Goal: Transaction & Acquisition: Purchase product/service

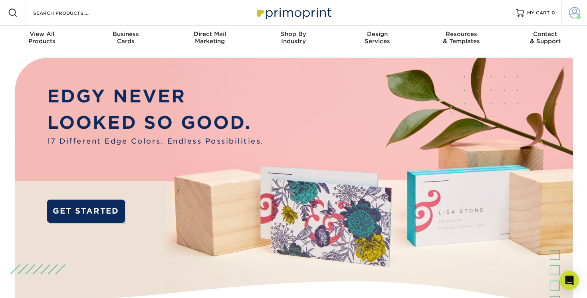
click at [575, 18] on link "Account" at bounding box center [575, 13] width 26 height 26
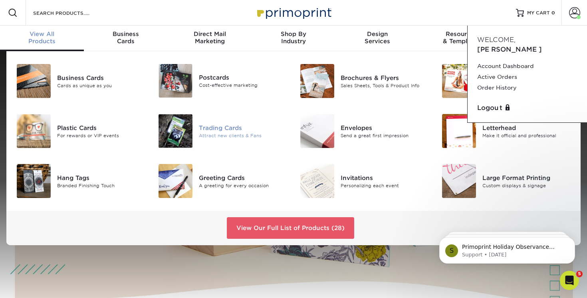
click at [214, 127] on div "Trading Cards" at bounding box center [243, 127] width 89 height 9
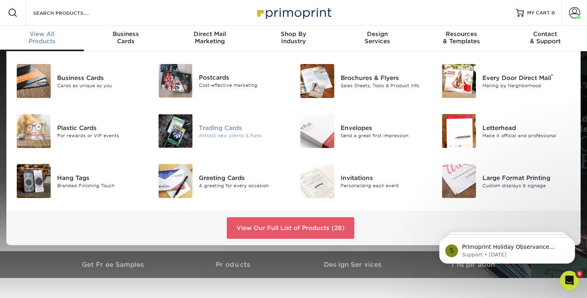
click at [218, 129] on div "Trading Cards" at bounding box center [243, 127] width 89 height 9
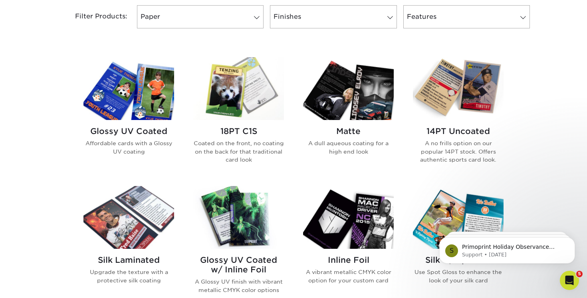
click at [130, 117] on img at bounding box center [129, 88] width 91 height 63
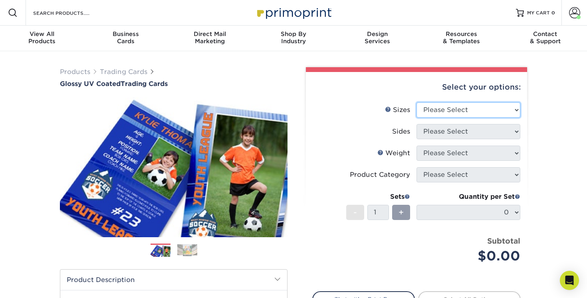
select select "2.50x3.50"
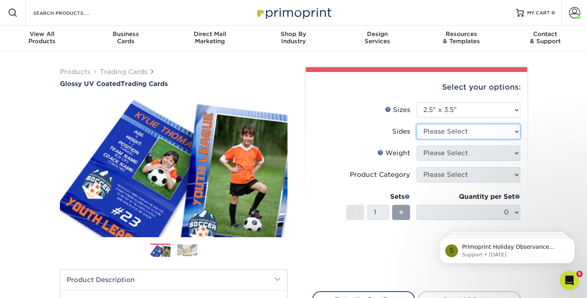
select select "13abbda7-1d64-4f25-8bb2-c179b224825d"
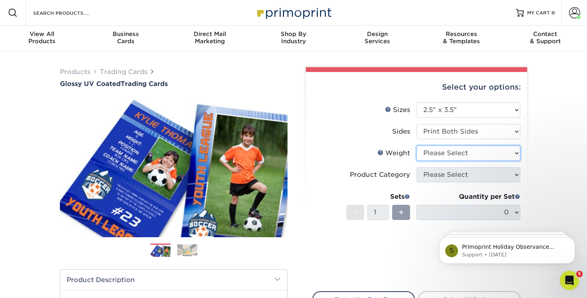
select select "16PT"
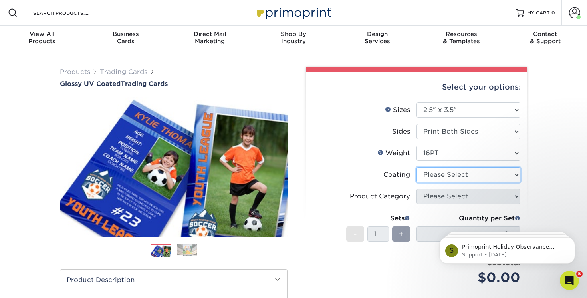
select select "ae367451-b2b8-45df-a344-0f05b6a12993"
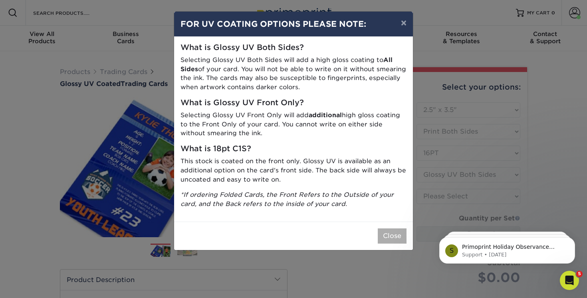
click at [395, 231] on button "Close" at bounding box center [392, 235] width 29 height 15
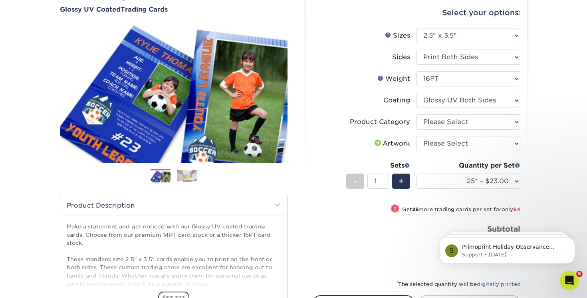
scroll to position [112, 0]
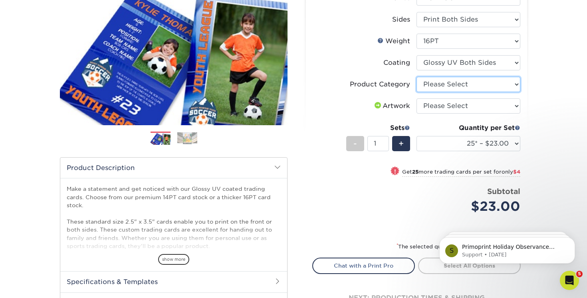
select select "c2f9bce9-36c2-409d-b101-c29d9d031e18"
select select "upload"
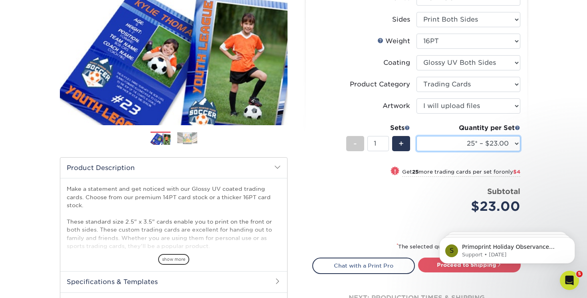
select select "500 – $58.00"
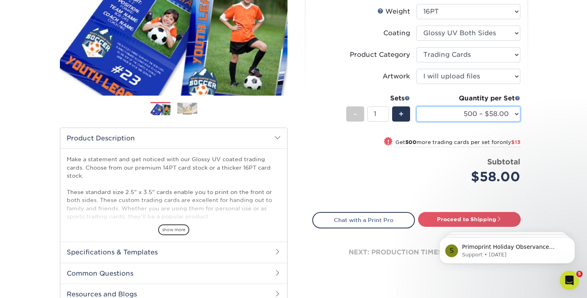
scroll to position [116, 0]
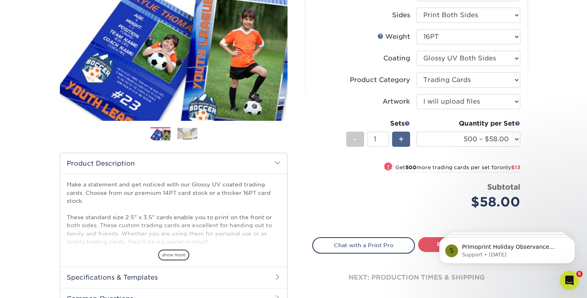
click at [399, 137] on span "+" at bounding box center [401, 139] width 5 height 12
type input "2"
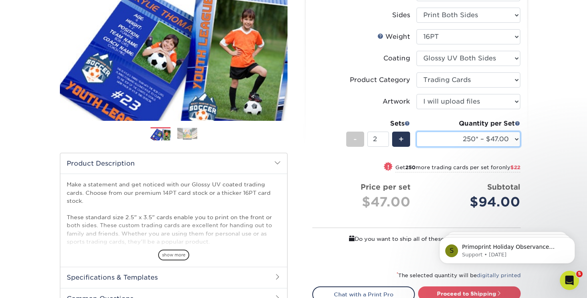
select select "500 – $58.00"
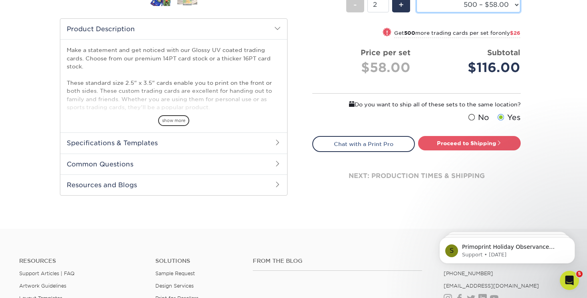
scroll to position [259, 0]
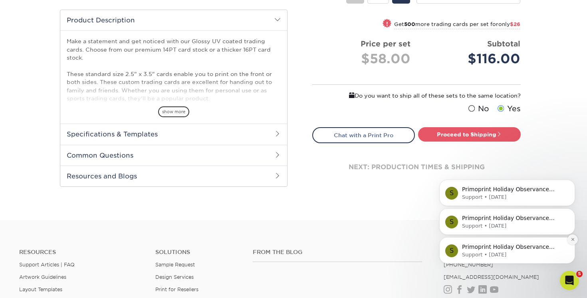
click at [572, 240] on icon "Dismiss notification" at bounding box center [573, 239] width 4 height 4
click at [573, 239] on icon "Dismiss notification" at bounding box center [572, 239] width 3 height 3
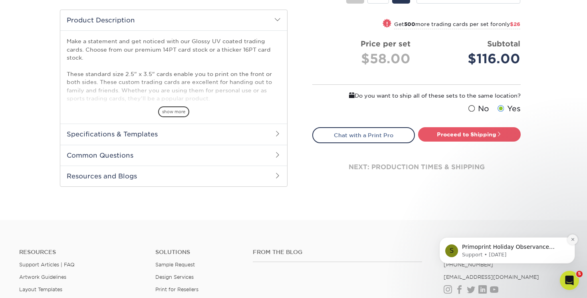
click at [571, 240] on icon "Dismiss notification" at bounding box center [573, 239] width 4 height 4
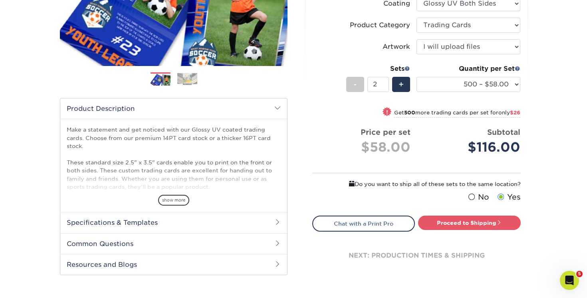
scroll to position [176, 0]
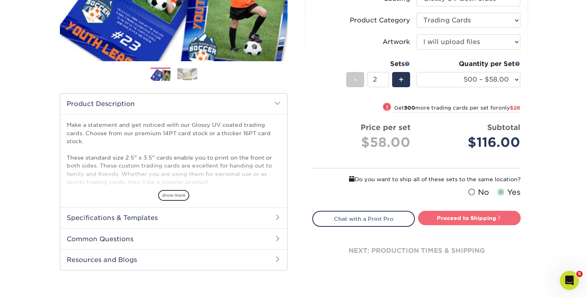
click at [472, 218] on link "Proceed to Shipping" at bounding box center [469, 218] width 103 height 14
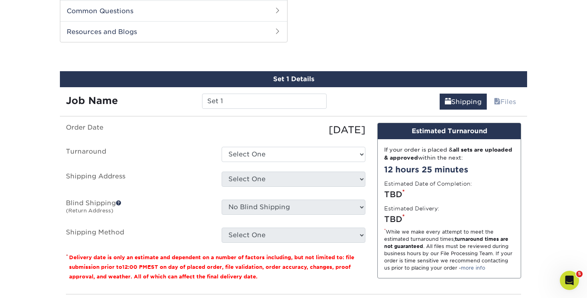
scroll to position [407, 0]
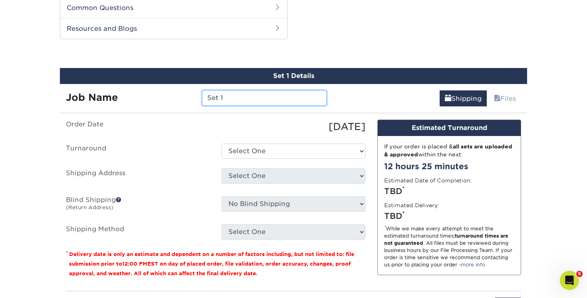
drag, startPoint x: 234, startPoint y: 99, endPoint x: 187, endPoint y: 98, distance: 47.2
click at [187, 98] on div "Job Name Set 1" at bounding box center [196, 97] width 273 height 15
type input "The Monster Men Trading Cards"
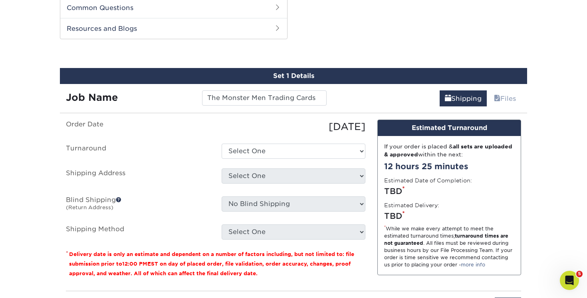
click at [354, 87] on div "Shipping Files" at bounding box center [430, 95] width 195 height 22
select select "011ce049-c86c-4d74-aa65-d0af92689019"
select select "181841"
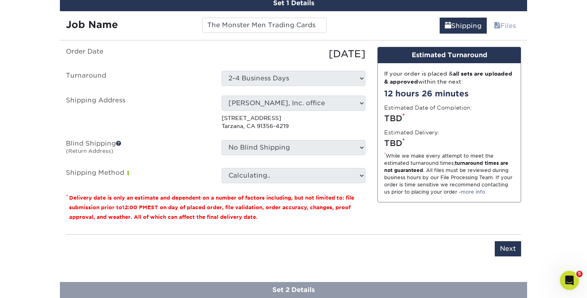
scroll to position [485, 0]
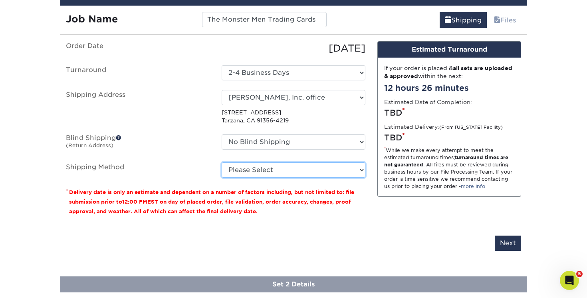
select select "03"
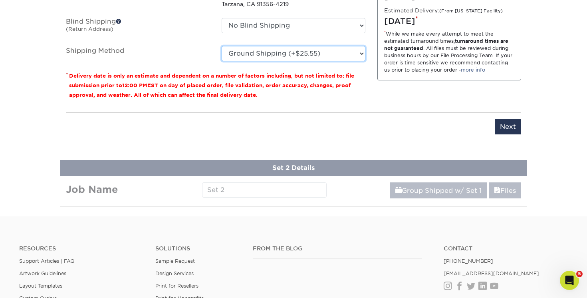
scroll to position [601, 0]
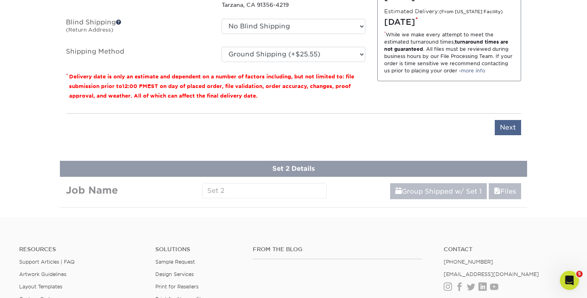
click at [509, 129] on input "Next" at bounding box center [508, 127] width 26 height 15
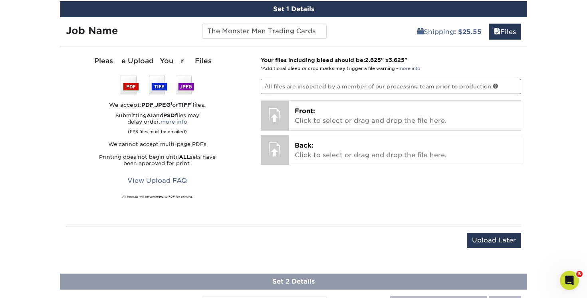
scroll to position [420, 0]
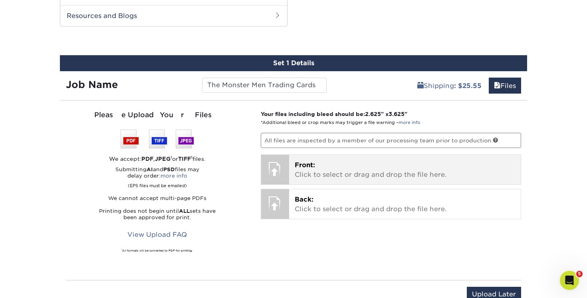
click at [327, 172] on p "Front: Click to select or drag and drop the file here." at bounding box center [405, 169] width 221 height 19
click at [322, 171] on p "Front: Click to select or drag and drop the file here." at bounding box center [405, 169] width 221 height 19
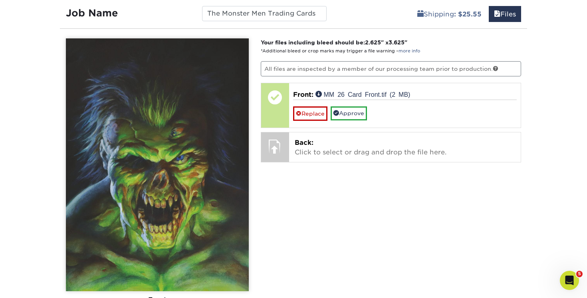
scroll to position [497, 0]
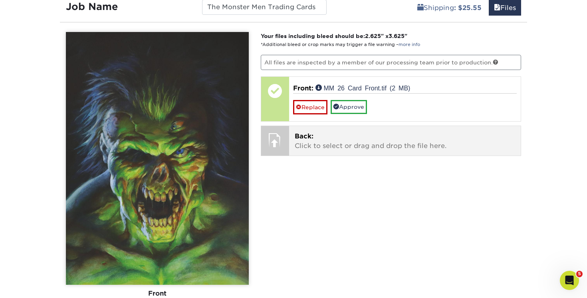
click at [367, 133] on p "Back: Click to select or drag and drop the file here." at bounding box center [405, 140] width 221 height 19
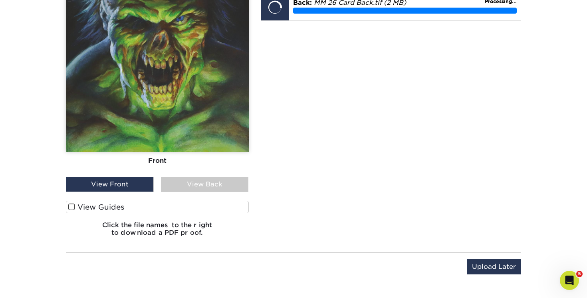
scroll to position [628, 0]
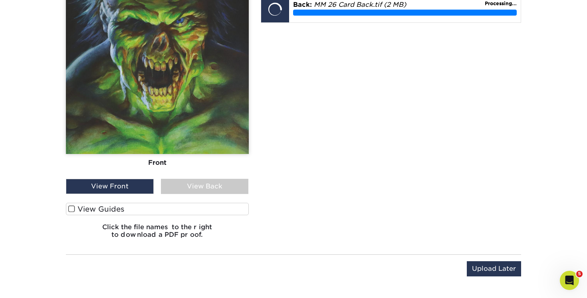
click at [74, 208] on span at bounding box center [71, 209] width 7 height 8
click at [0, 0] on input "View Guides" at bounding box center [0, 0] width 0 height 0
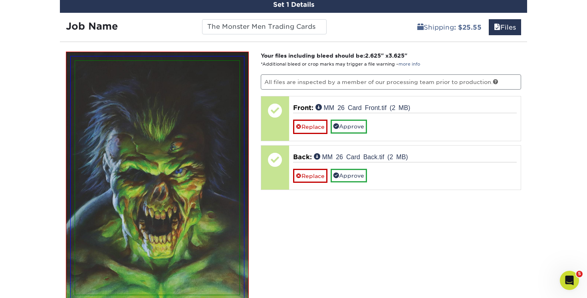
scroll to position [472, 0]
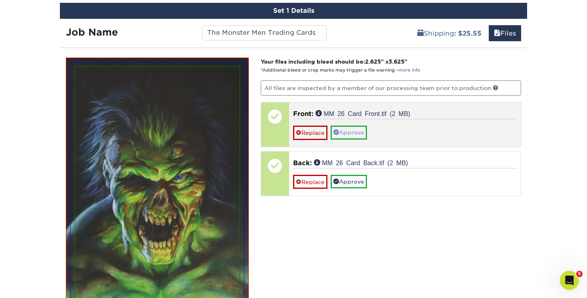
click at [356, 135] on link "Approve" at bounding box center [349, 132] width 36 height 14
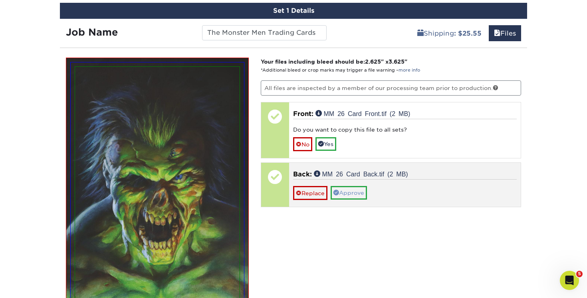
click at [353, 191] on link "Approve" at bounding box center [349, 193] width 36 height 14
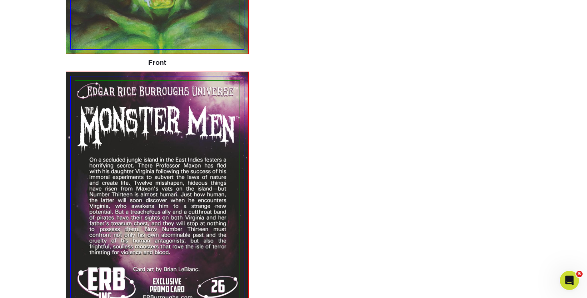
scroll to position [985, 0]
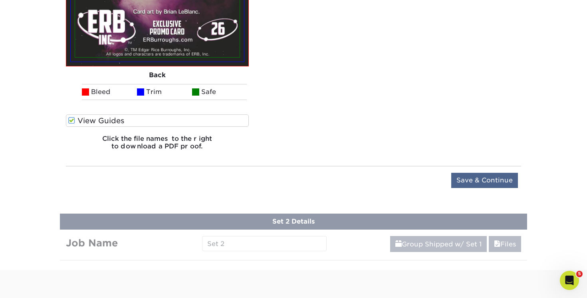
click at [474, 182] on input "Save & Continue" at bounding box center [484, 180] width 67 height 15
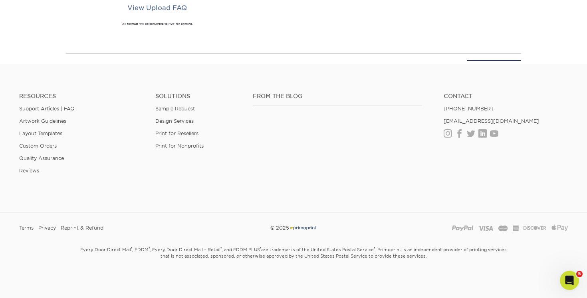
scroll to position [417, 0]
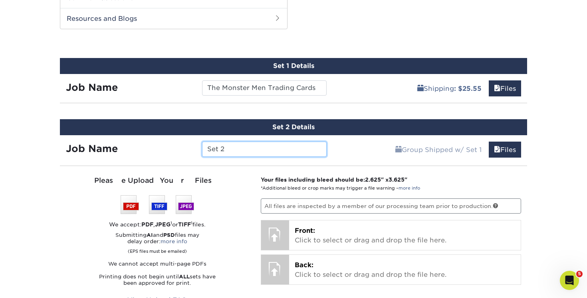
drag, startPoint x: 244, startPoint y: 151, endPoint x: 186, endPoint y: 145, distance: 58.2
click at [186, 145] on div "Job Name Set 2" at bounding box center [196, 148] width 273 height 15
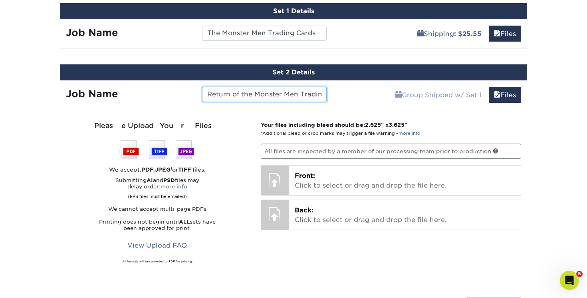
scroll to position [489, 0]
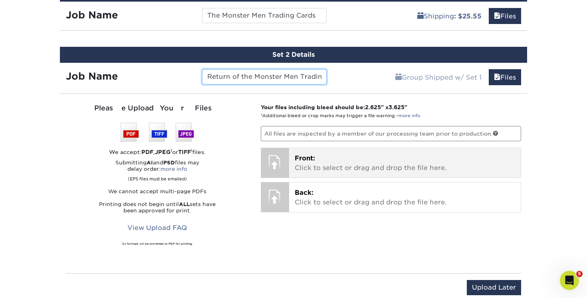
type input "Return of the Monster Men Trading Cards"
click at [338, 163] on p "Front: Click to select or drag and drop the file here." at bounding box center [405, 162] width 221 height 19
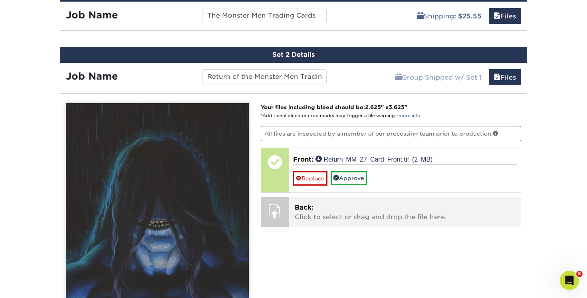
click at [394, 211] on p "Back: Click to select or drag and drop the file here." at bounding box center [405, 212] width 221 height 19
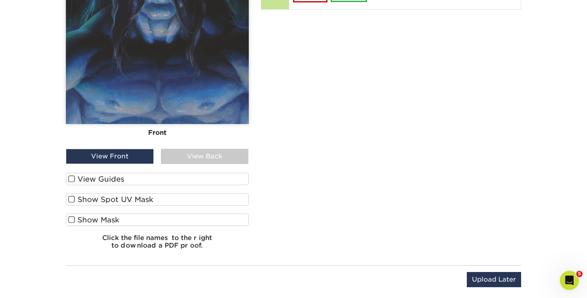
scroll to position [740, 0]
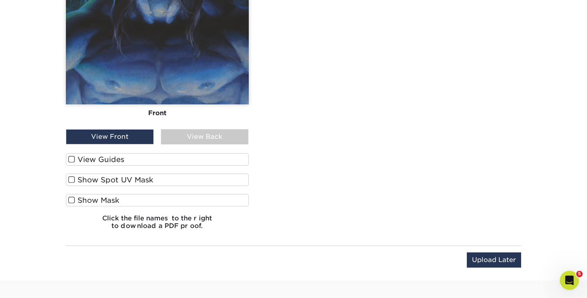
click at [76, 160] on label "View Guides" at bounding box center [157, 159] width 183 height 12
click at [0, 0] on input "View Guides" at bounding box center [0, 0] width 0 height 0
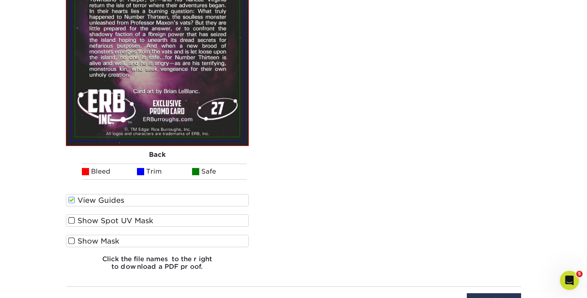
scroll to position [975, 0]
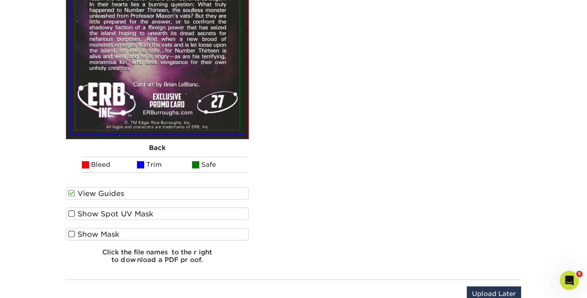
click at [72, 212] on span at bounding box center [71, 214] width 7 height 8
click at [0, 0] on input "Show Spot UV Mask" at bounding box center [0, 0] width 0 height 0
click at [72, 233] on span at bounding box center [71, 234] width 7 height 8
click at [0, 0] on input "Show Mask" at bounding box center [0, 0] width 0 height 0
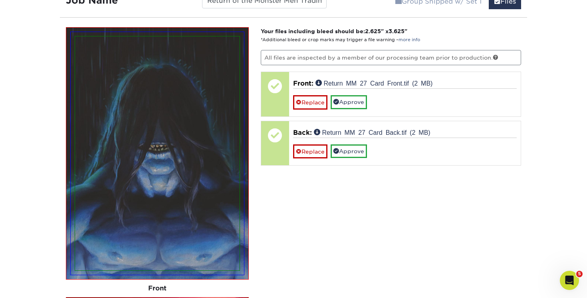
scroll to position [539, 0]
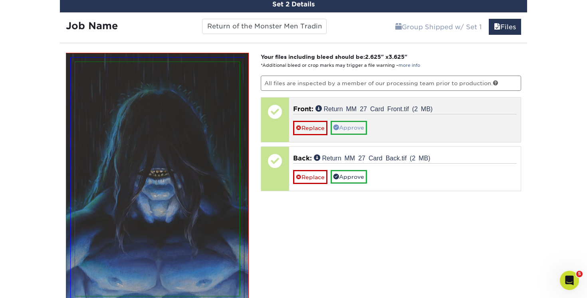
click at [360, 125] on link "Approve" at bounding box center [349, 128] width 36 height 14
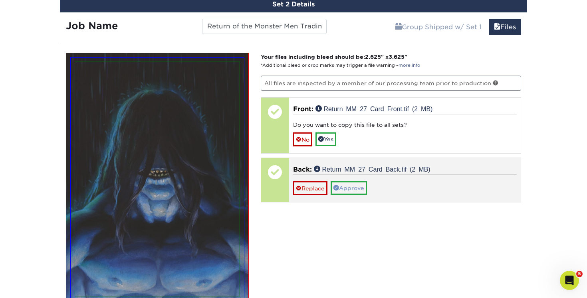
click at [357, 188] on link "Approve" at bounding box center [349, 188] width 36 height 14
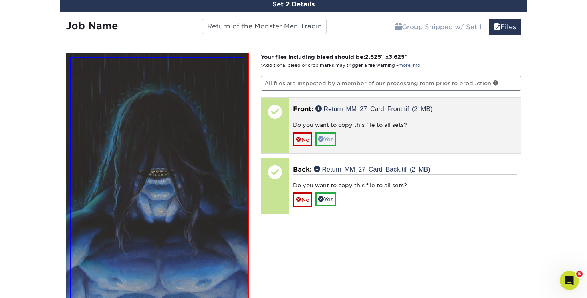
click at [332, 135] on link "Yes" at bounding box center [326, 139] width 21 height 14
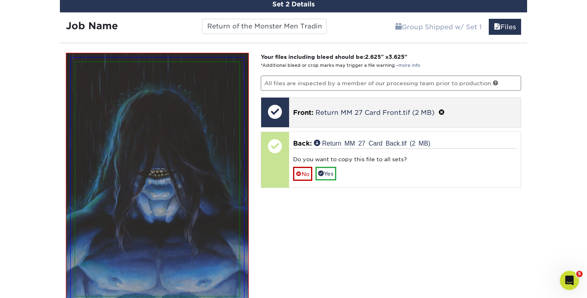
click at [442, 110] on span at bounding box center [442, 113] width 6 height 8
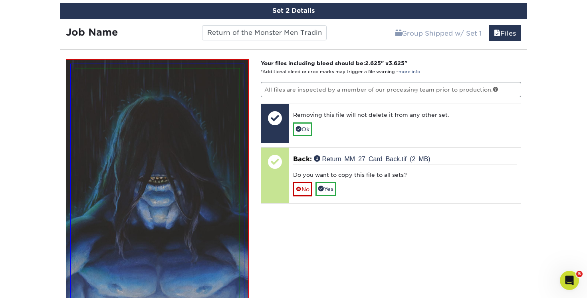
scroll to position [571, 0]
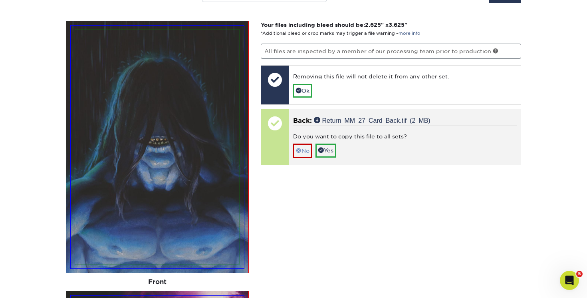
click at [300, 150] on span at bounding box center [299, 150] width 6 height 6
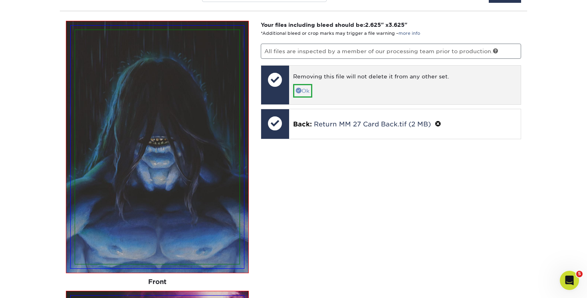
click at [302, 88] on link "Ok" at bounding box center [302, 91] width 19 height 14
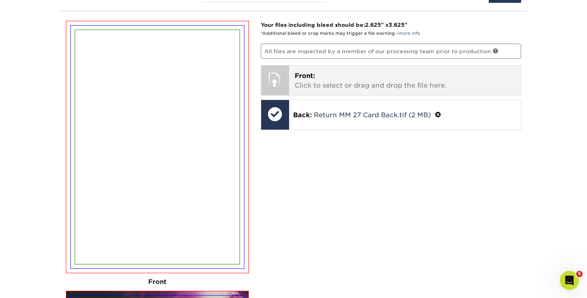
click at [355, 84] on p "Front: Click to select or drag and drop the file here." at bounding box center [405, 80] width 221 height 19
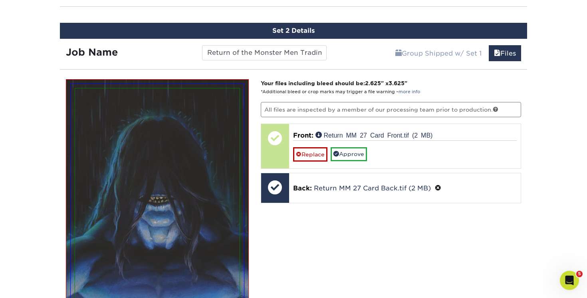
scroll to position [519, 0]
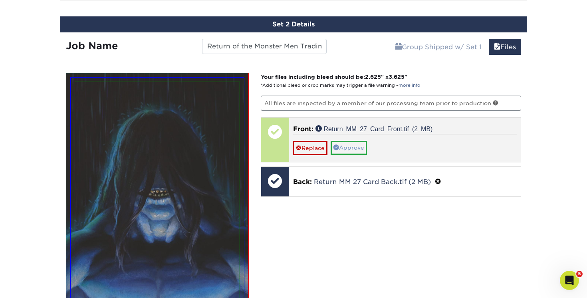
click at [353, 146] on link "Approve" at bounding box center [349, 148] width 36 height 14
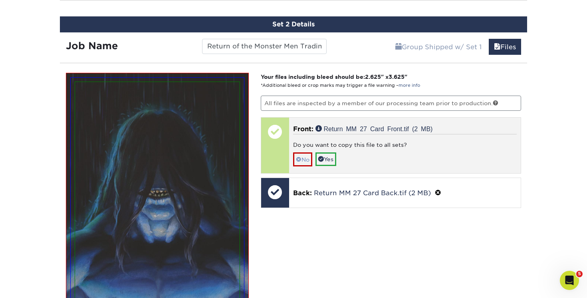
click at [299, 159] on span at bounding box center [299, 159] width 6 height 6
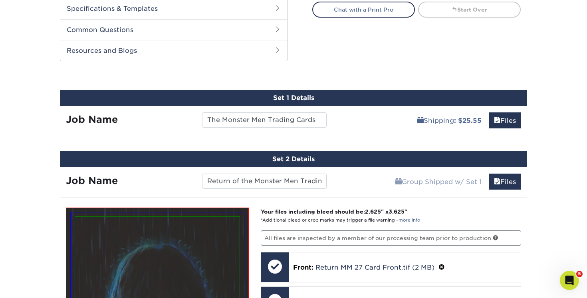
scroll to position [324, 0]
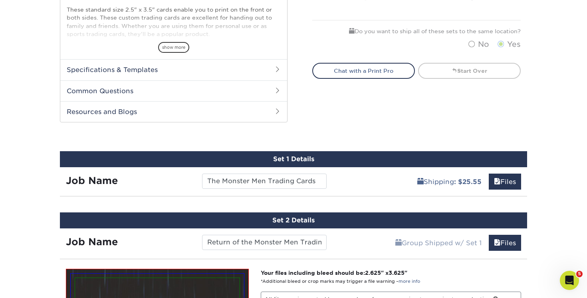
click at [361, 162] on div "Set 1 Details" at bounding box center [293, 159] width 467 height 16
click at [342, 158] on div "Set 1 Details" at bounding box center [293, 159] width 467 height 16
click at [305, 157] on div "Set 1 Details" at bounding box center [293, 159] width 467 height 16
click at [296, 160] on div "Set 1 Details" at bounding box center [293, 159] width 467 height 16
click at [501, 180] on link "Files" at bounding box center [505, 181] width 32 height 16
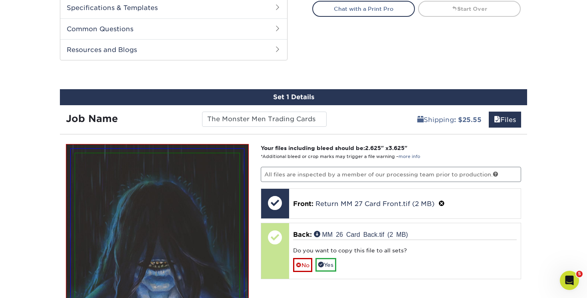
scroll to position [498, 0]
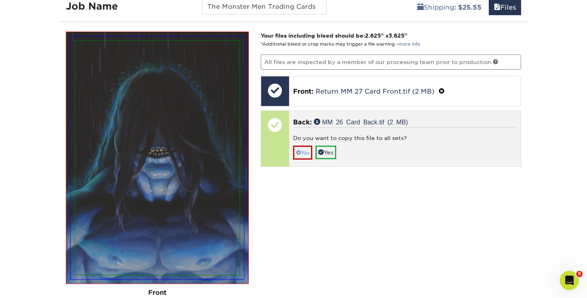
click at [302, 154] on link "No" at bounding box center [302, 152] width 19 height 14
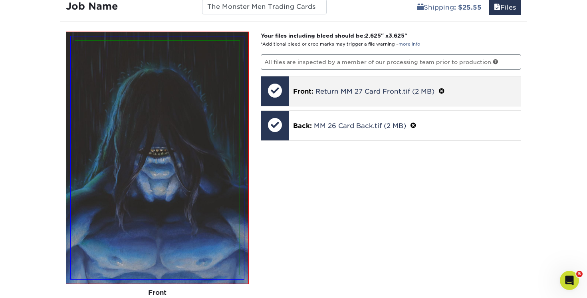
click at [355, 95] on div "Front: Return MM 27 Card Front.tif (2 MB)" at bounding box center [405, 91] width 232 height 30
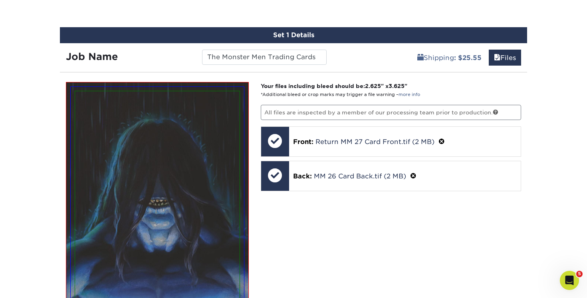
scroll to position [458, 0]
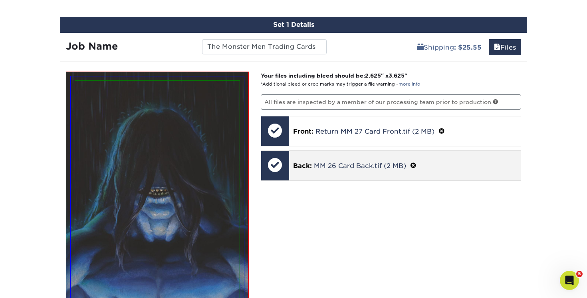
click at [414, 165] on span at bounding box center [413, 166] width 6 height 8
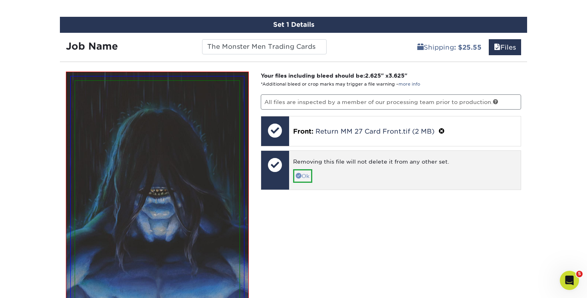
click at [307, 175] on link "Ok" at bounding box center [302, 176] width 19 height 14
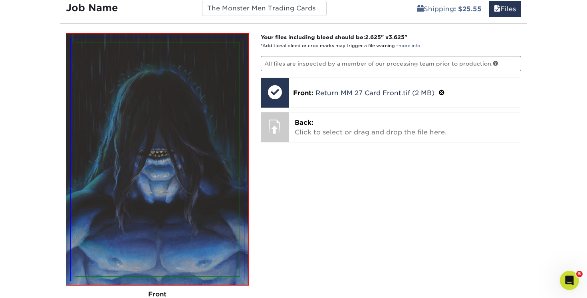
scroll to position [492, 0]
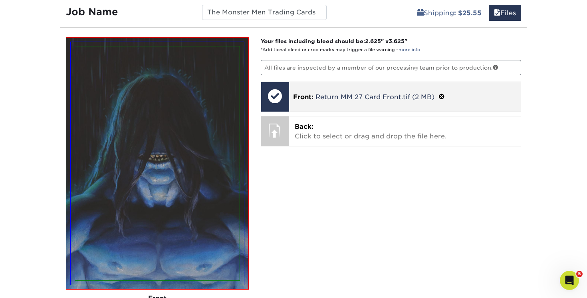
click at [436, 96] on p "Front: Return MM 27 Card Front.tif (2 MB)" at bounding box center [405, 96] width 224 height 10
click at [442, 96] on span at bounding box center [442, 97] width 6 height 8
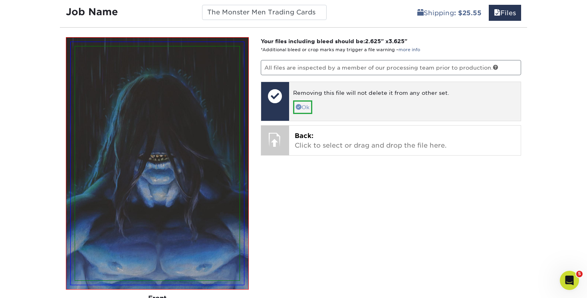
click at [302, 107] on link "Ok" at bounding box center [302, 107] width 19 height 14
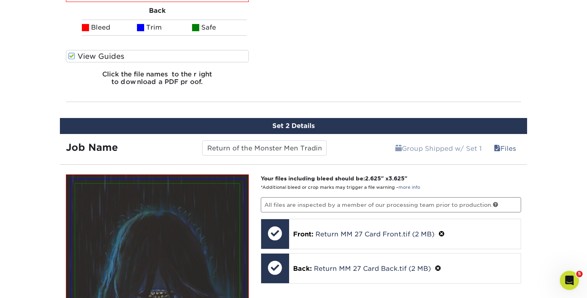
scroll to position [1207, 0]
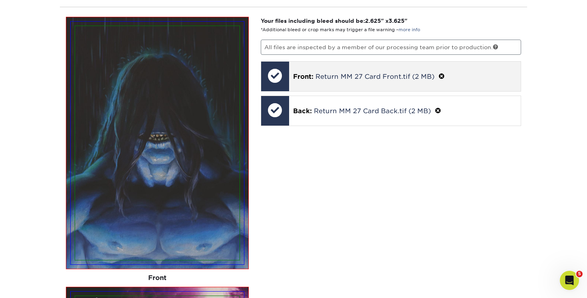
click at [443, 73] on span at bounding box center [442, 77] width 6 height 8
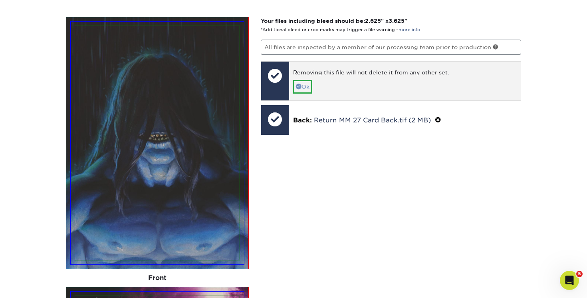
click at [304, 83] on link "Ok" at bounding box center [302, 87] width 19 height 14
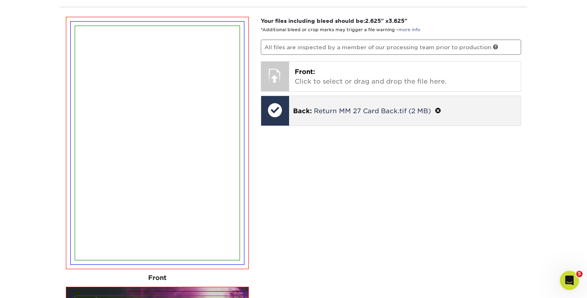
click at [438, 108] on span at bounding box center [438, 111] width 6 height 8
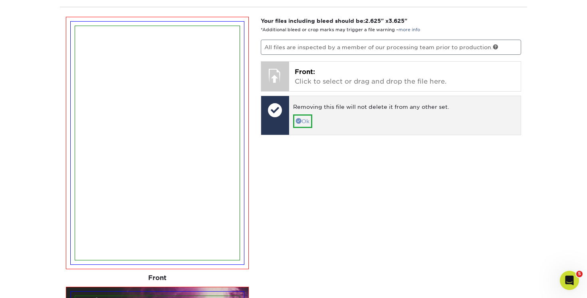
click at [300, 121] on span at bounding box center [299, 121] width 6 height 6
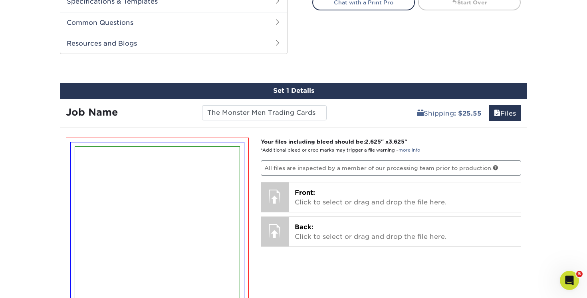
scroll to position [386, 0]
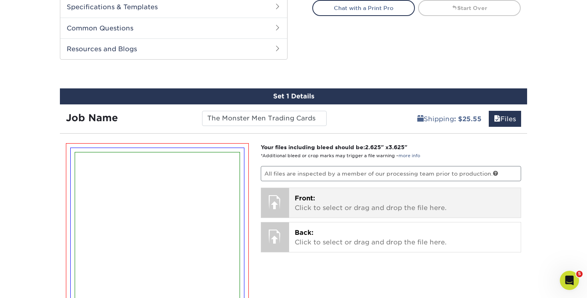
click at [337, 205] on p "Front: Click to select or drag and drop the file here." at bounding box center [405, 202] width 221 height 19
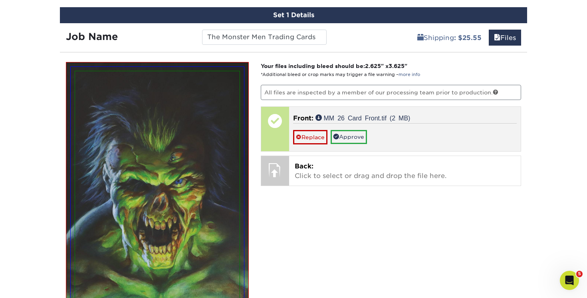
scroll to position [467, 0]
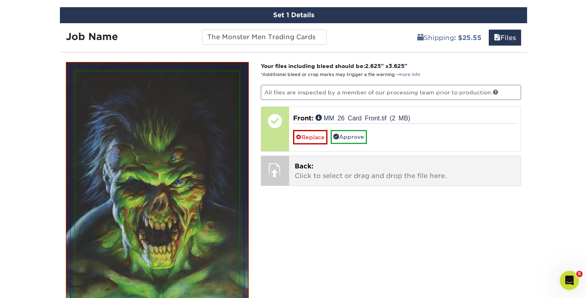
click at [346, 165] on p "Back: Click to select or drag and drop the file here." at bounding box center [405, 170] width 221 height 19
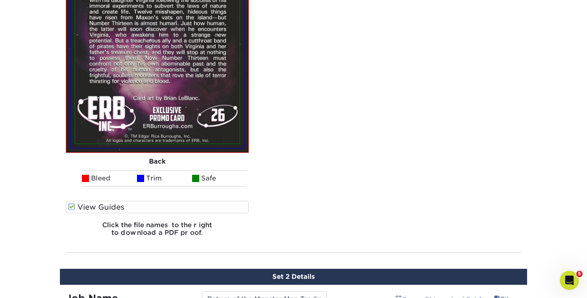
scroll to position [926, 0]
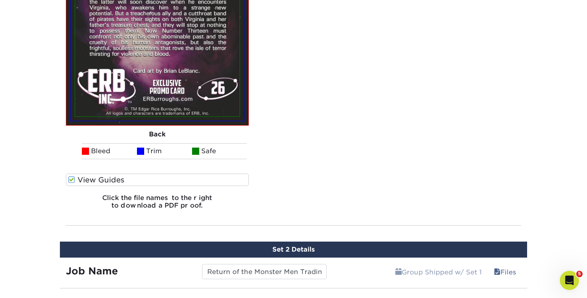
click at [74, 180] on span at bounding box center [71, 180] width 7 height 8
click at [0, 0] on input "View Guides" at bounding box center [0, 0] width 0 height 0
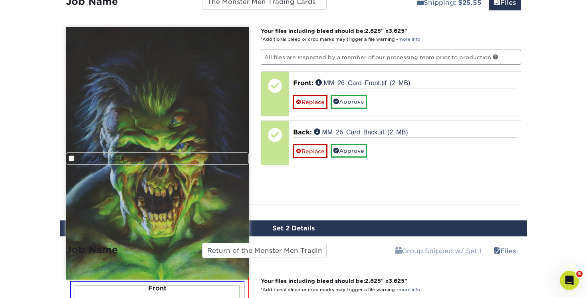
scroll to position [491, 0]
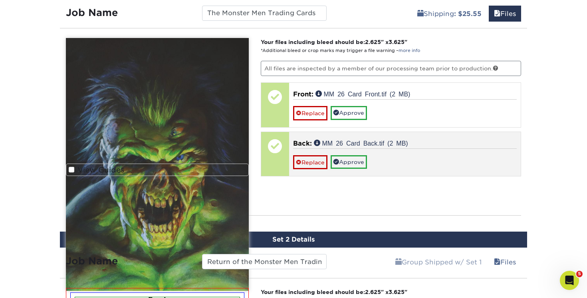
click at [414, 144] on p "Back: MM 26 Card Back.tif (2 MB)" at bounding box center [405, 144] width 224 height 10
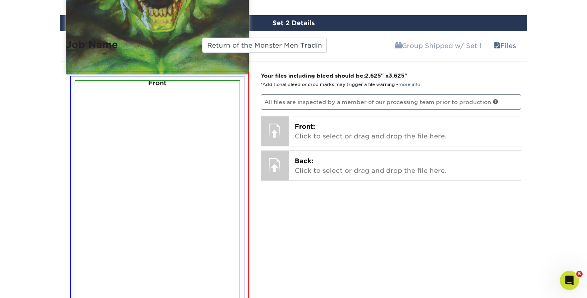
scroll to position [782, 0]
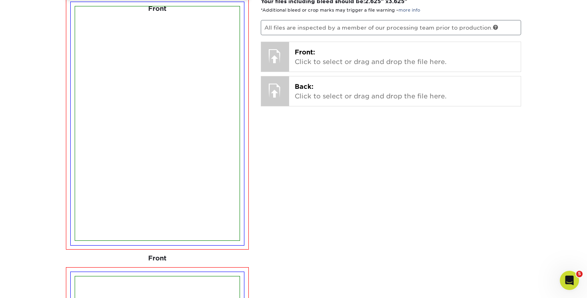
click at [176, 151] on img at bounding box center [157, 123] width 165 height 234
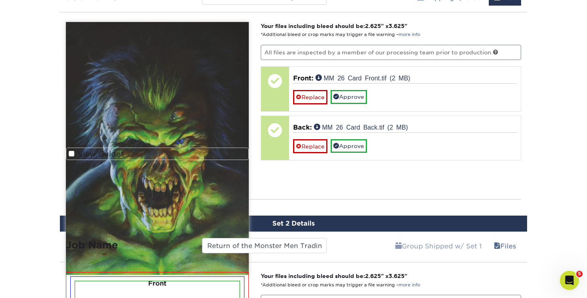
scroll to position [505, 0]
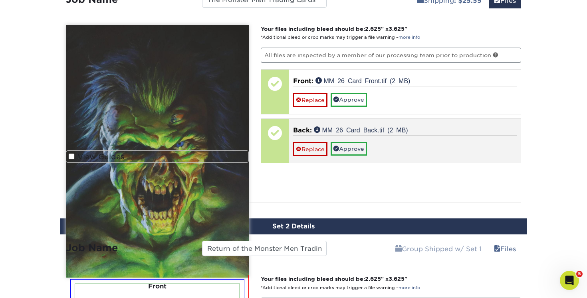
click at [413, 138] on div "Replace Approve" at bounding box center [405, 145] width 224 height 21
click at [313, 149] on link "Replace" at bounding box center [310, 149] width 34 height 14
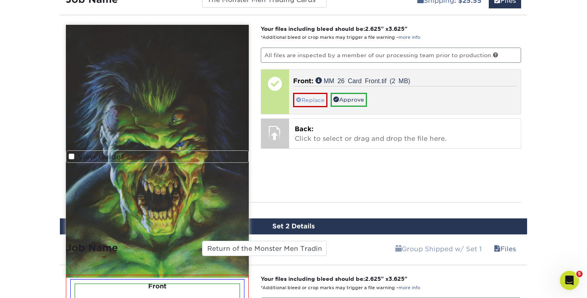
click at [316, 103] on link "Replace" at bounding box center [310, 100] width 34 height 14
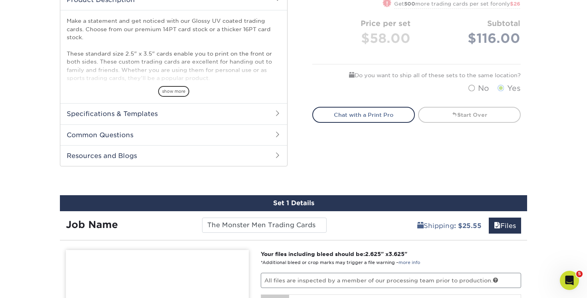
scroll to position [455, 0]
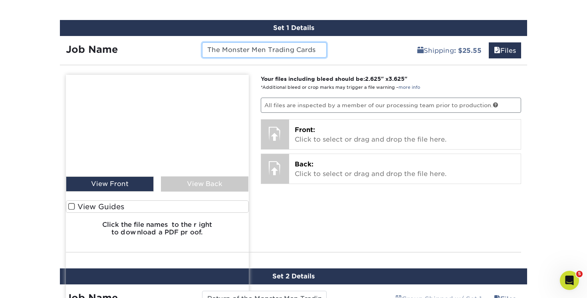
drag, startPoint x: 312, startPoint y: 50, endPoint x: 151, endPoint y: 62, distance: 161.1
click at [151, 62] on div "Set 1 Details Job Name The Monster Men Trading Cards Shipping : $25.55 Files Yo…" at bounding box center [293, 136] width 467 height 232
click at [288, 48] on input "The Monster Men Trading Cards" at bounding box center [264, 49] width 124 height 15
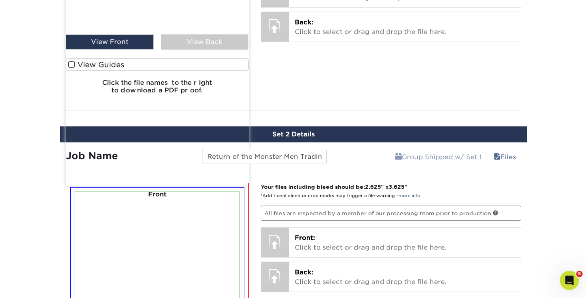
scroll to position [520, 0]
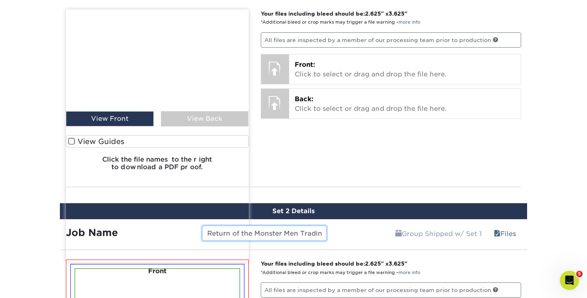
click at [272, 229] on input "Return of the Monster Men Trading Cards" at bounding box center [264, 232] width 124 height 15
click at [396, 178] on div "Please Upload Your Files We accept: PDF , JPEG 1 or TIFF 1 files. Submitting AI…" at bounding box center [293, 93] width 467 height 174
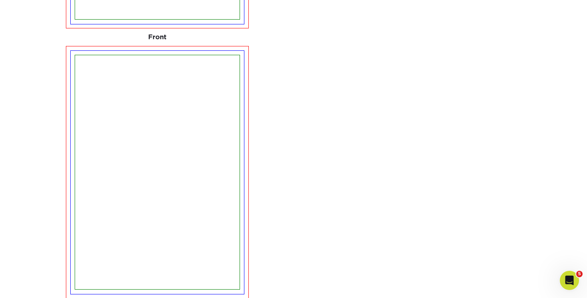
scroll to position [870, 0]
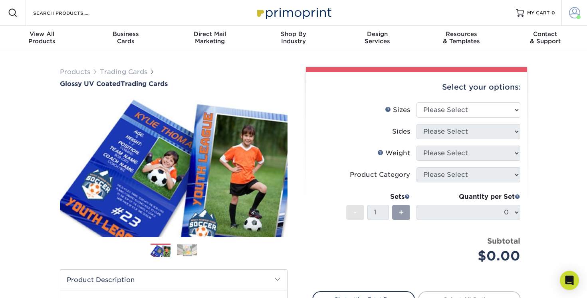
click at [574, 12] on span at bounding box center [574, 12] width 11 height 11
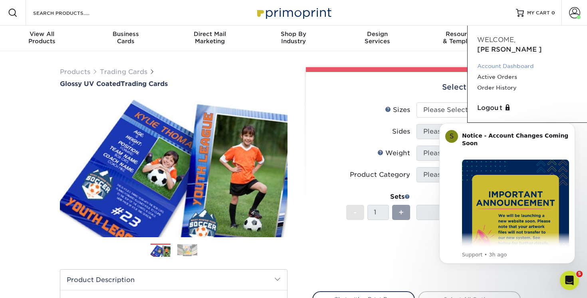
click at [515, 61] on link "Account Dashboard" at bounding box center [527, 66] width 100 height 11
